Goal: Task Accomplishment & Management: Complete application form

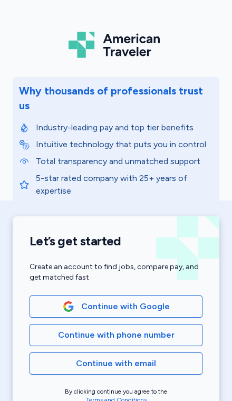
click at [166, 300] on span "Continue with Google" at bounding box center [125, 306] width 89 height 13
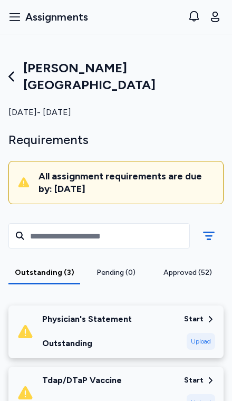
click at [205, 314] on div "Start" at bounding box center [199, 319] width 31 height 11
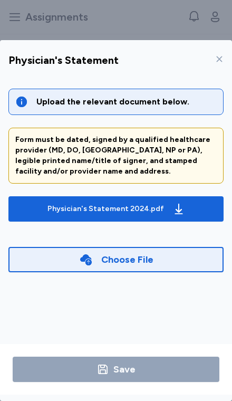
click at [182, 247] on div "Choose File" at bounding box center [115, 259] width 215 height 25
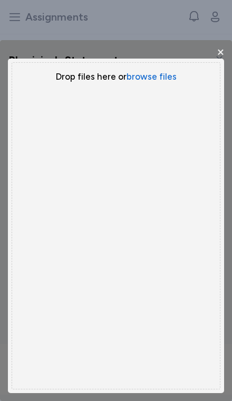
click at [163, 71] on button "browse files" at bounding box center [152, 77] width 50 height 12
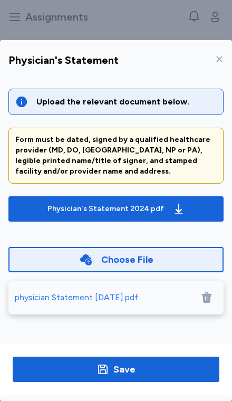
click at [62, 291] on div "physician Statement [DATE].pdf" at bounding box center [77, 297] width 124 height 13
click at [171, 378] on span "Save" at bounding box center [116, 370] width 190 height 15
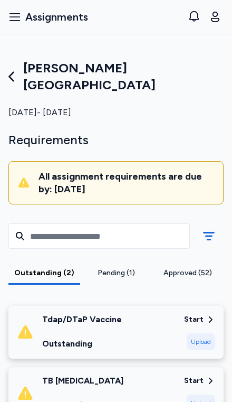
click at [131, 268] on div "Pending (1)" at bounding box center [115, 273] width 63 height 11
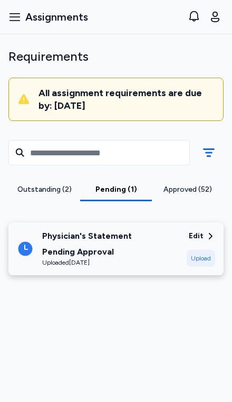
scroll to position [116, 0]
click at [201, 184] on div "Approved (52)" at bounding box center [187, 189] width 63 height 11
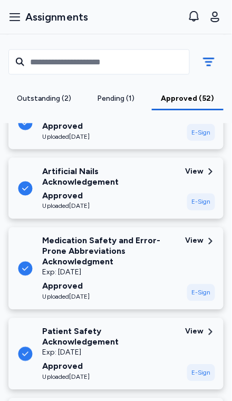
scroll to position [2685, 0]
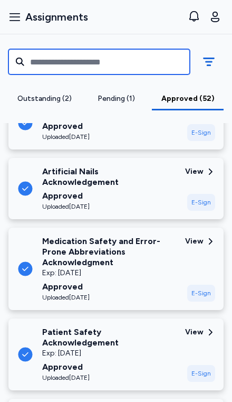
click at [140, 57] on input "text" at bounding box center [99, 61] width 182 height 25
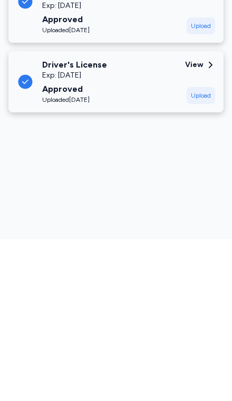
type input "*"
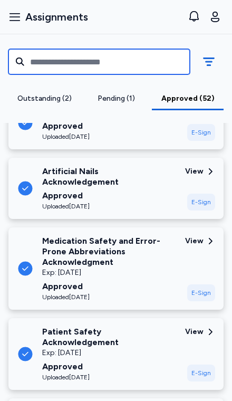
scroll to position [2136, 0]
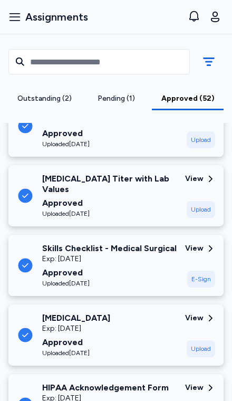
click at [121, 94] on div "Pending (1)" at bounding box center [115, 98] width 63 height 11
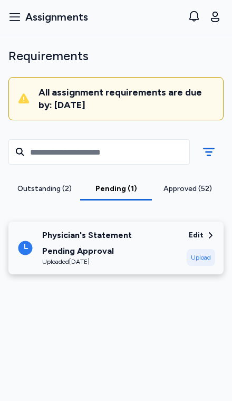
scroll to position [121, 0]
click at [27, 184] on div "Outstanding (2)" at bounding box center [44, 189] width 63 height 11
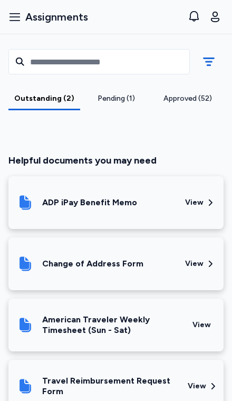
scroll to position [368, 0]
click at [31, 102] on div "Outstanding (2)" at bounding box center [44, 98] width 63 height 11
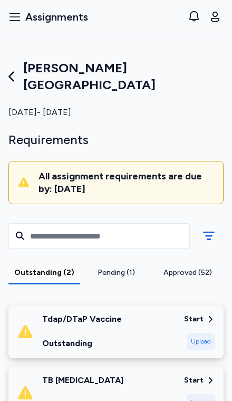
scroll to position [0, 0]
click at [203, 333] on div "Upload" at bounding box center [201, 341] width 29 height 17
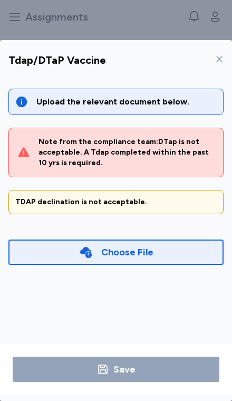
click at [197, 240] on div "Choose File" at bounding box center [115, 252] width 215 height 25
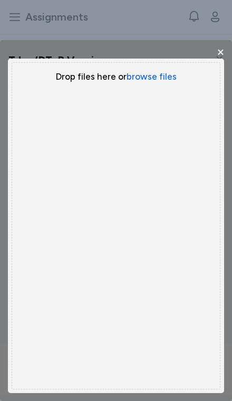
click at [215, 40] on div "Uppy Dashboard Window (Press escape to close)" at bounding box center [116, 220] width 232 height 361
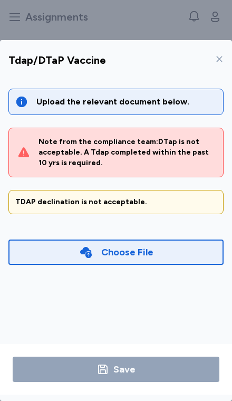
click at [128, 245] on div "Choose File" at bounding box center [127, 252] width 52 height 15
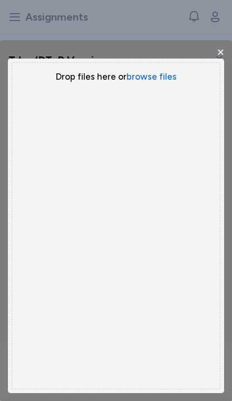
click at [157, 71] on button "browse files" at bounding box center [152, 77] width 50 height 12
click at [161, 71] on button "browse files" at bounding box center [152, 77] width 50 height 12
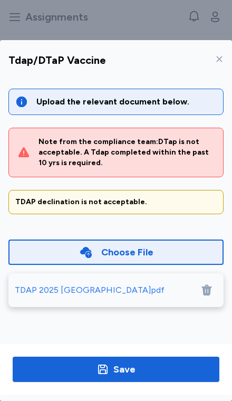
click at [150, 382] on button "Save" at bounding box center [116, 369] width 207 height 25
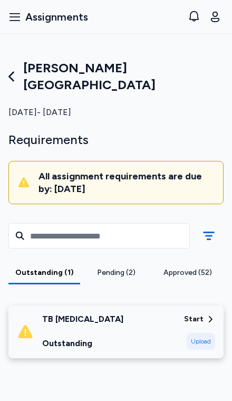
click at [131, 268] on div "Pending (2)" at bounding box center [115, 273] width 63 height 11
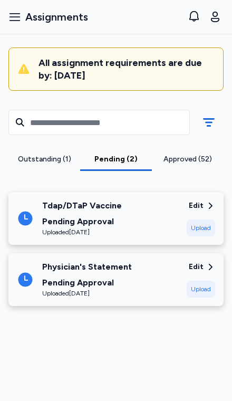
scroll to position [128, 0]
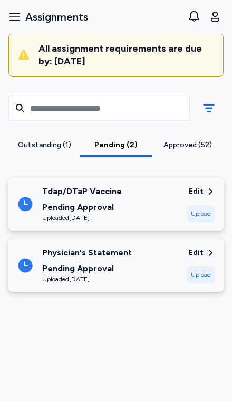
click at [211, 140] on div "Approved (52)" at bounding box center [187, 145] width 63 height 11
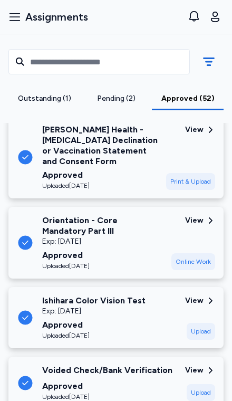
scroll to position [570, 0]
click at [200, 296] on div "View" at bounding box center [194, 301] width 18 height 11
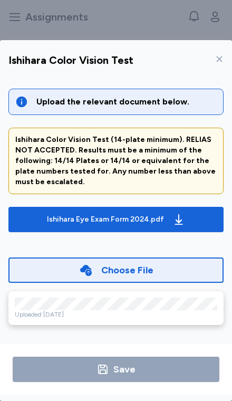
click at [212, 51] on div at bounding box center [217, 59] width 13 height 17
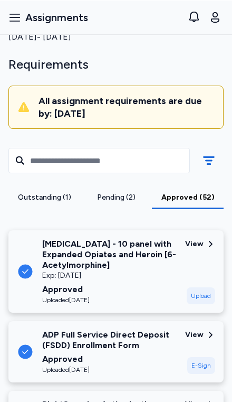
scroll to position [76, 0]
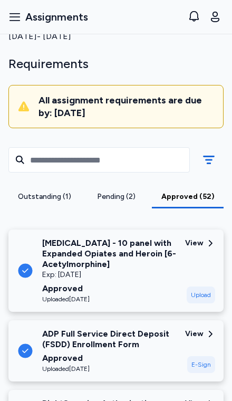
click at [201, 238] on div "View" at bounding box center [194, 243] width 18 height 11
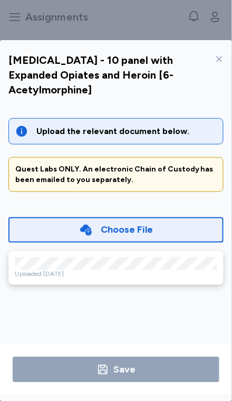
scroll to position [3595, 0]
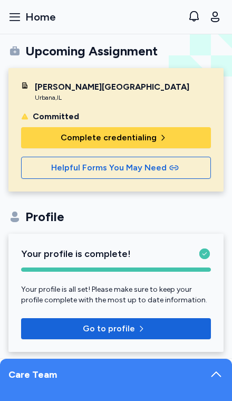
click at [140, 142] on span "Complete credentialing" at bounding box center [109, 137] width 96 height 13
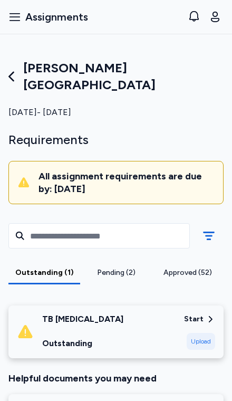
click at [133, 268] on div "Pending (2)" at bounding box center [115, 273] width 63 height 11
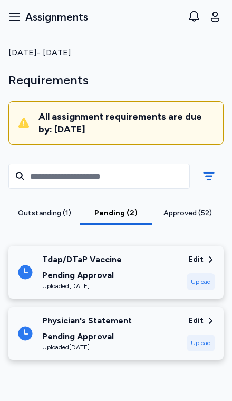
scroll to position [121, 0]
